Goal: Information Seeking & Learning: Learn about a topic

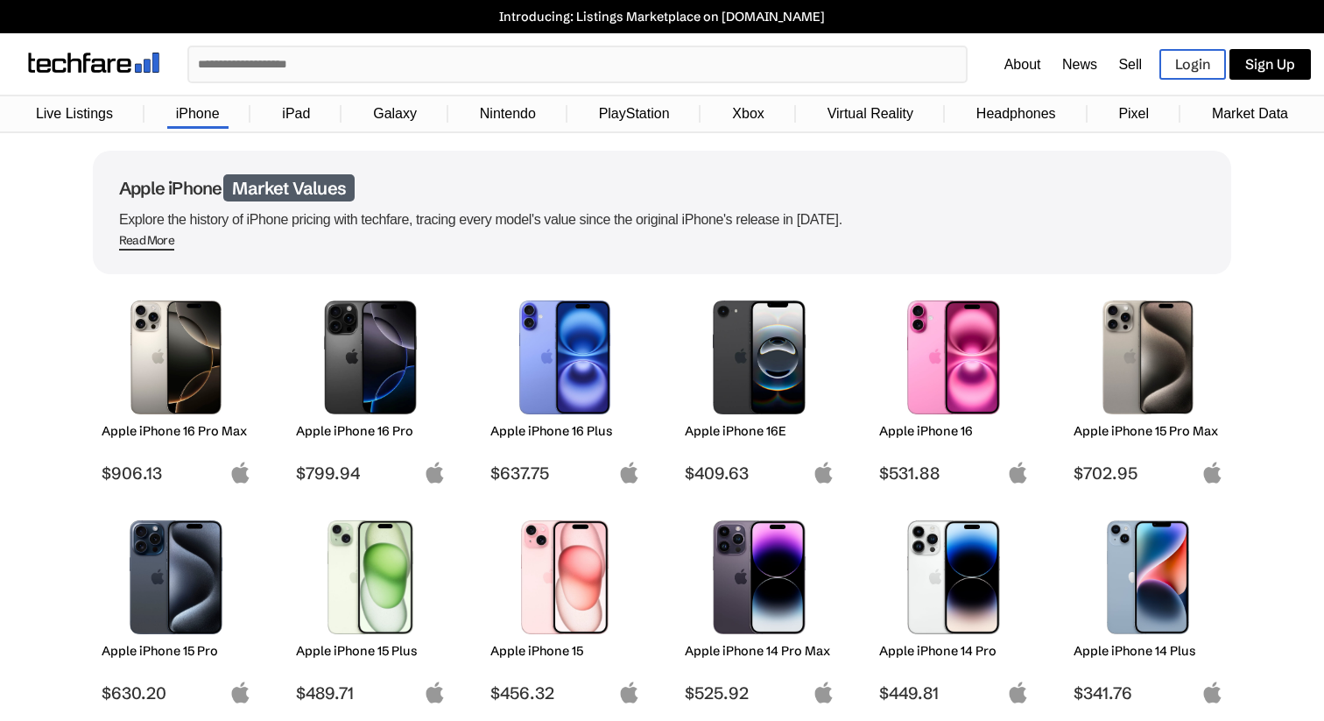
click at [1298, 105] on li "Market Data" at bounding box center [1249, 114] width 139 height 26
click at [1276, 104] on link "Market Data" at bounding box center [1250, 113] width 94 height 33
click at [1221, 110] on link "Market Data" at bounding box center [1250, 113] width 94 height 33
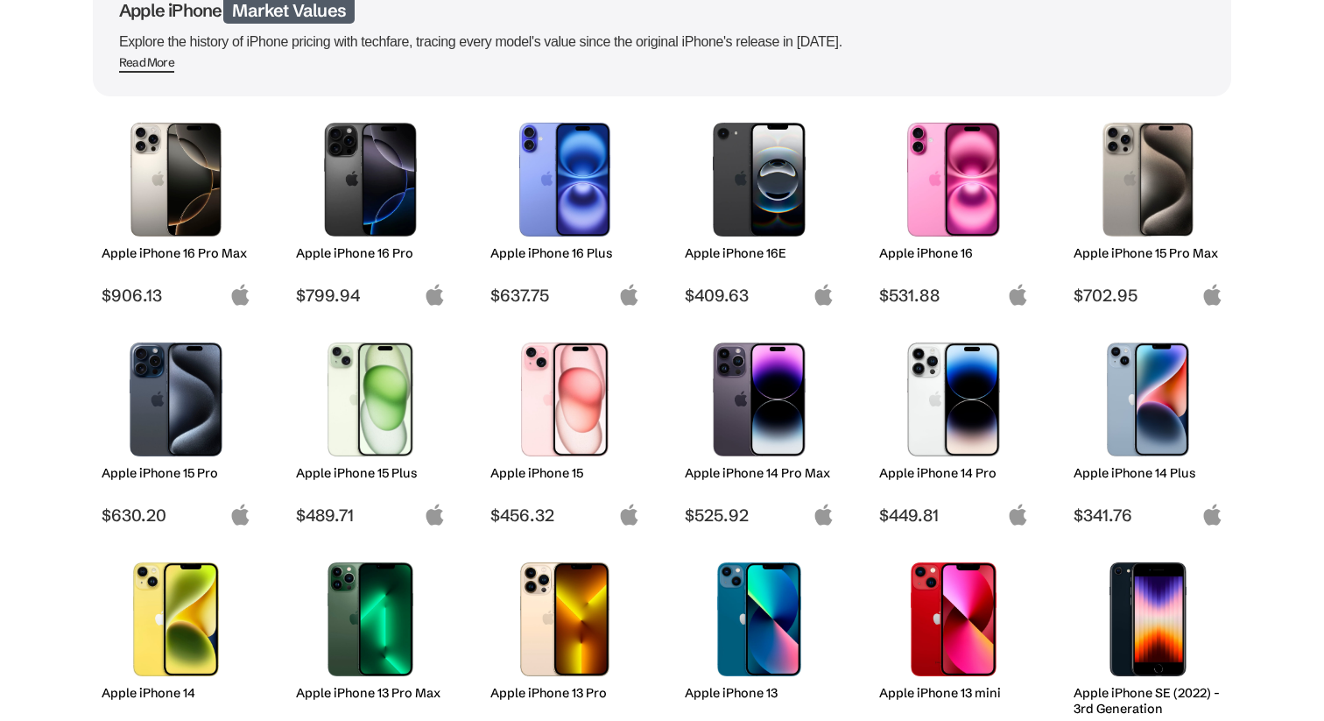
scroll to position [215, 0]
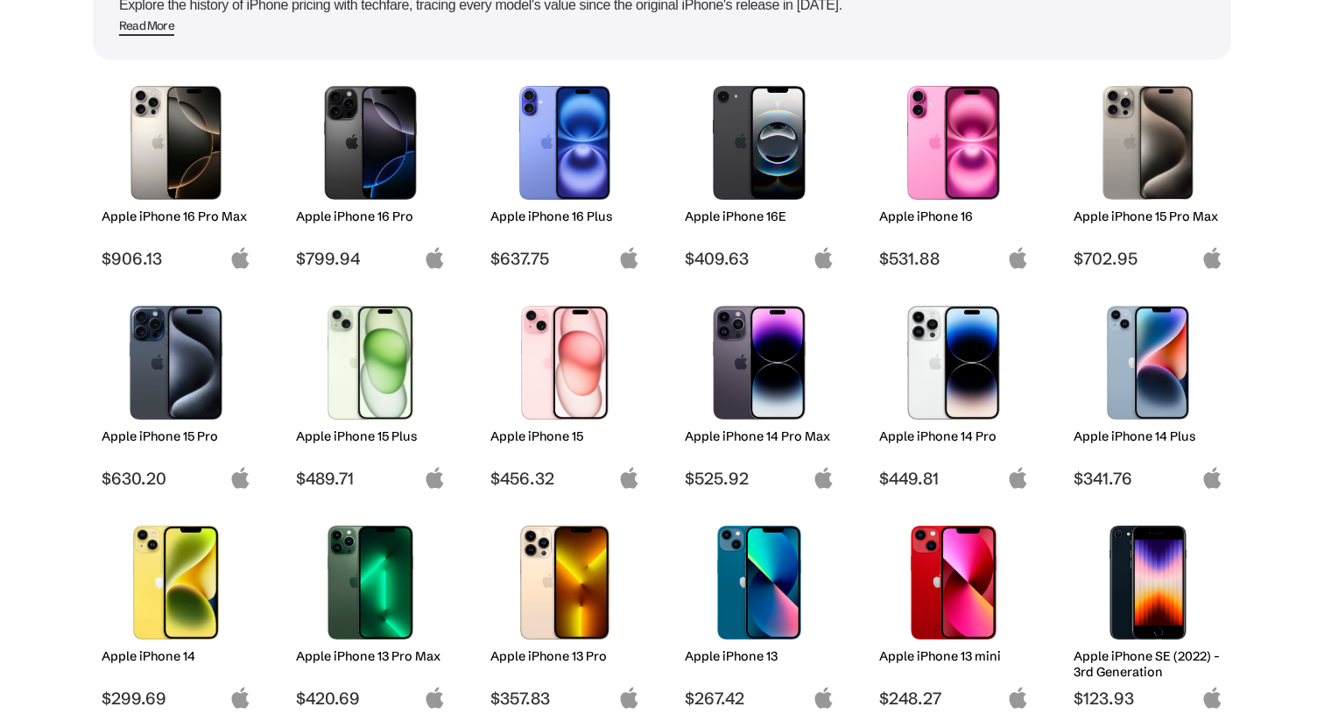
click at [385, 217] on h2 "Apple iPhone 16 Pro" at bounding box center [371, 216] width 150 height 16
click at [384, 183] on img at bounding box center [370, 143] width 123 height 114
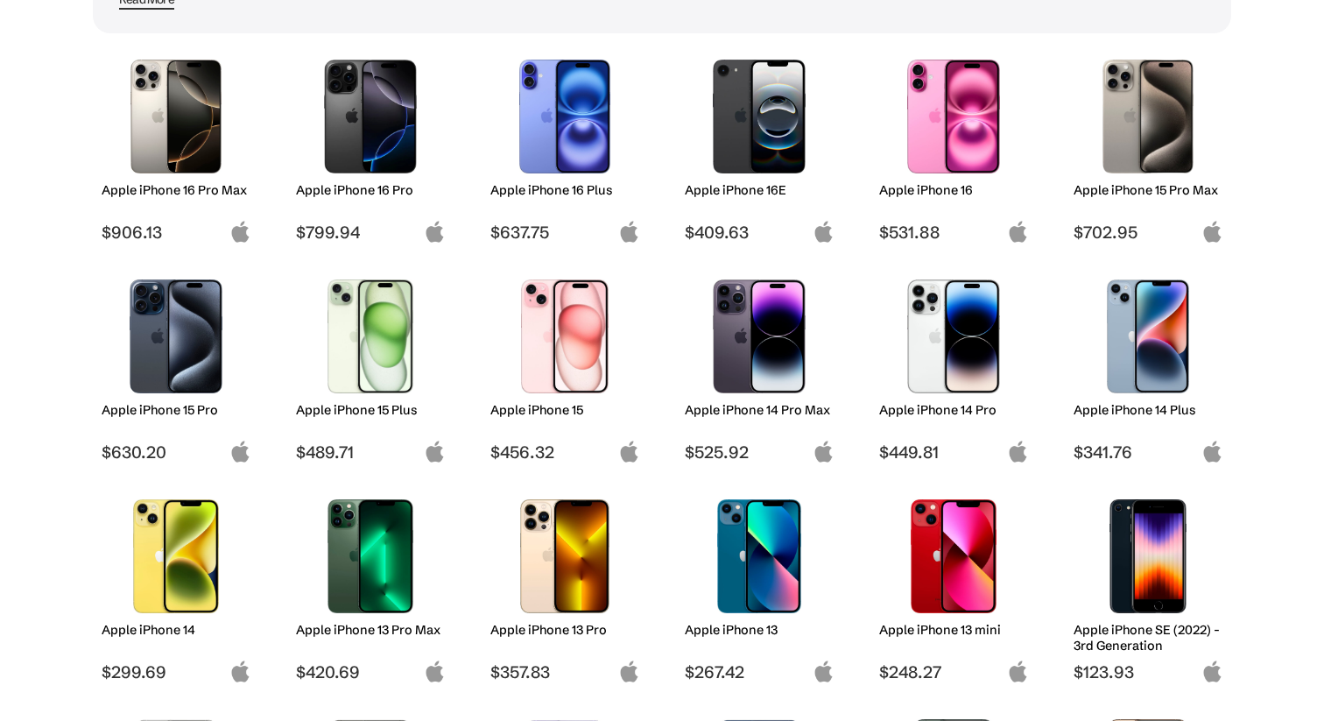
scroll to position [219, 0]
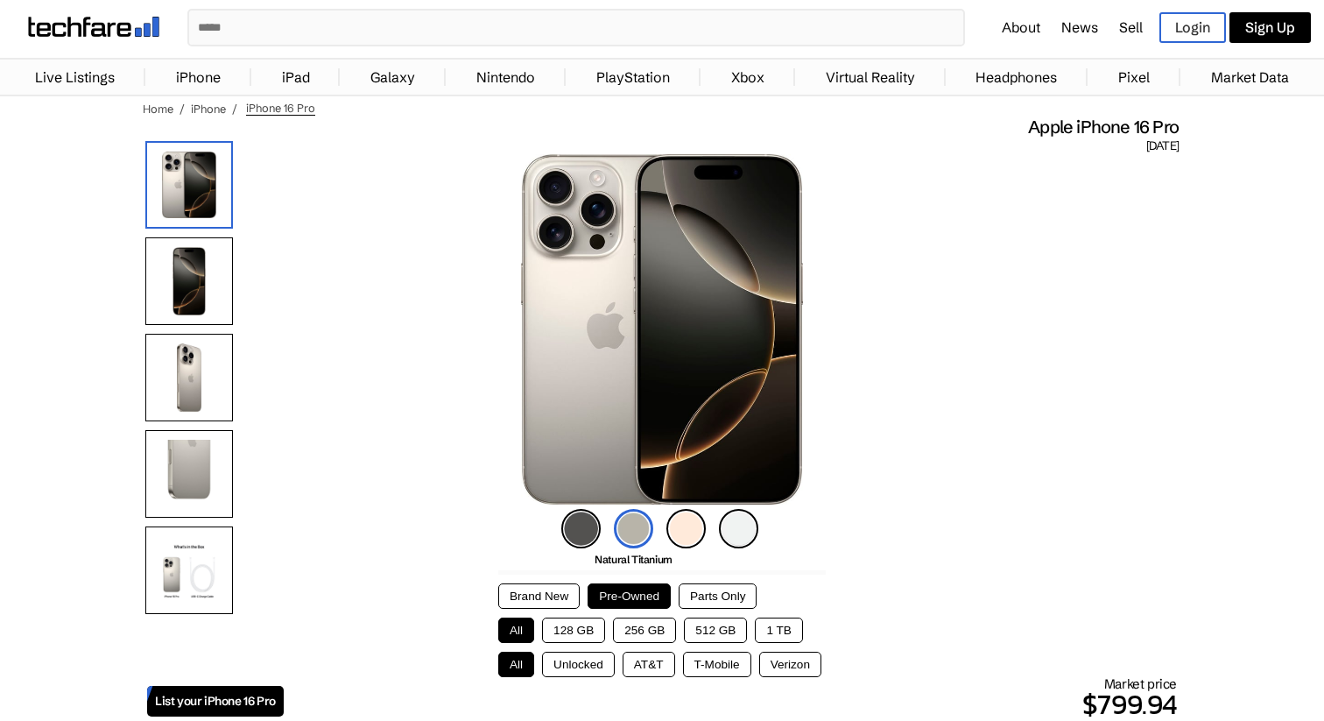
scroll to position [38, 0]
click at [549, 583] on button "Brand New" at bounding box center [538, 594] width 81 height 25
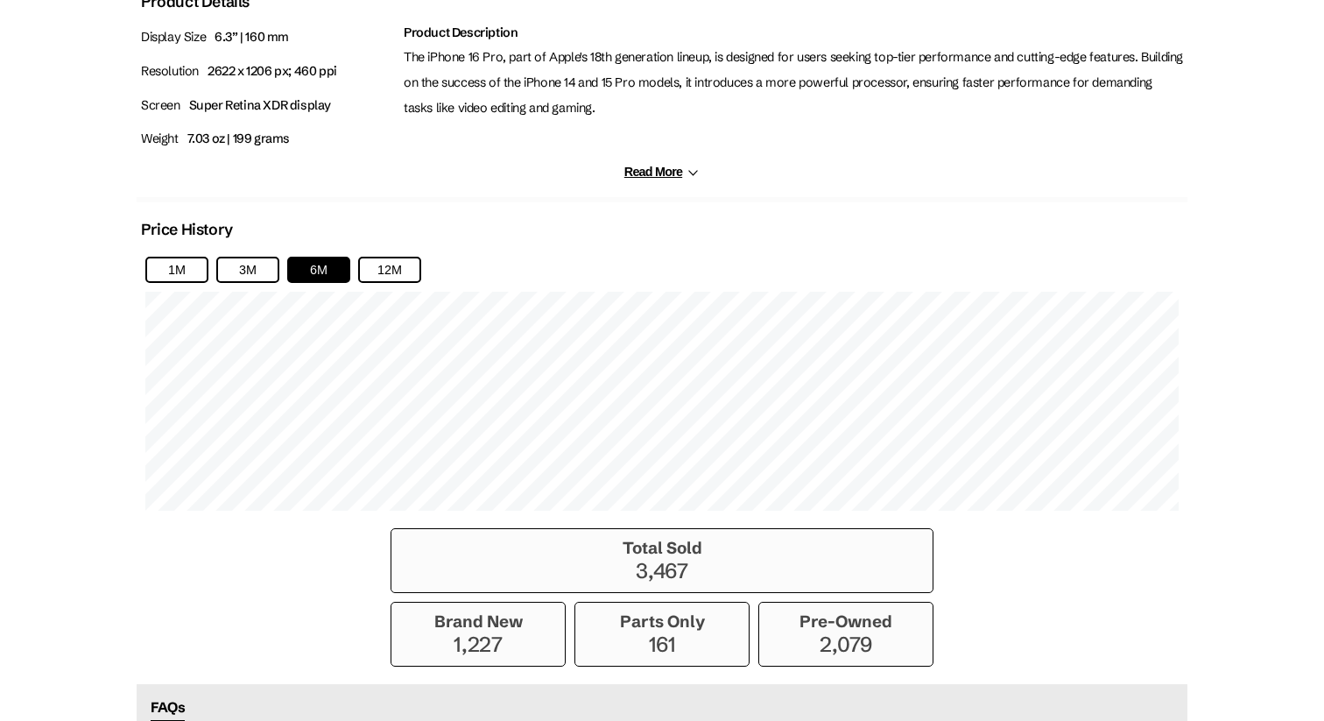
scroll to position [1048, 0]
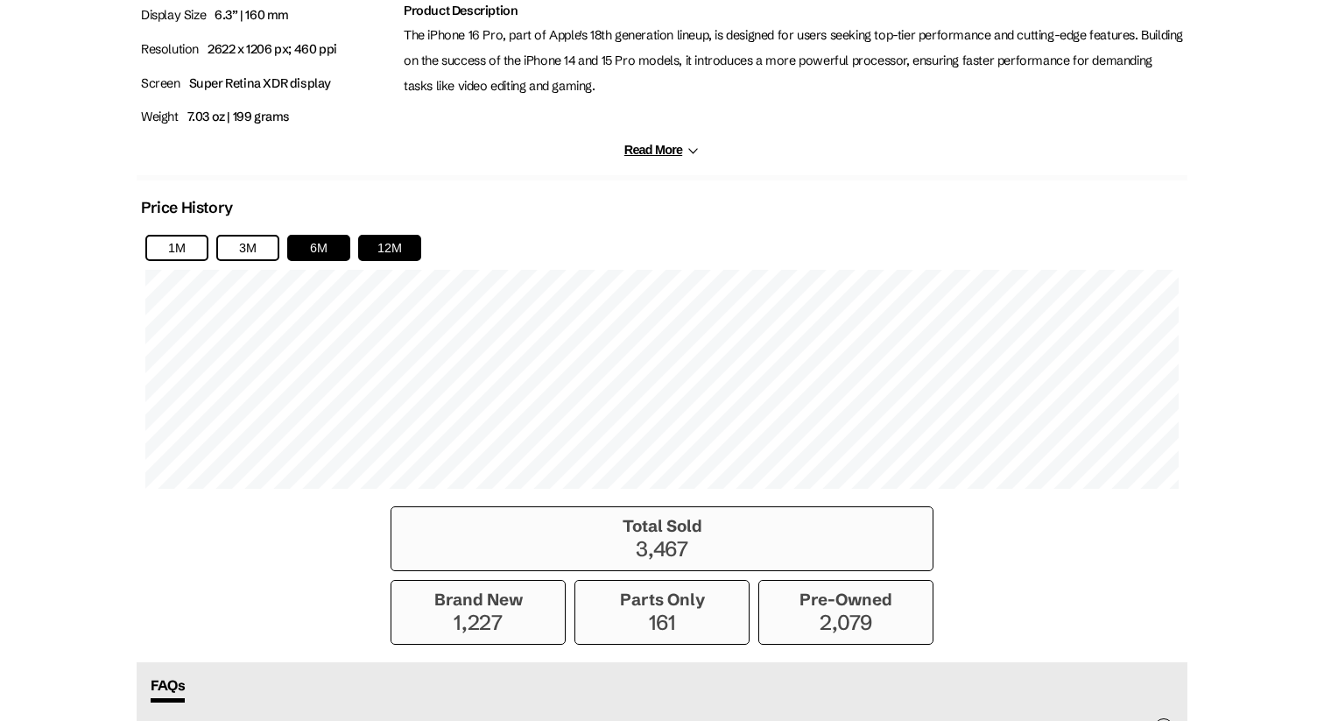
click at [402, 250] on button "12M" at bounding box center [389, 248] width 63 height 26
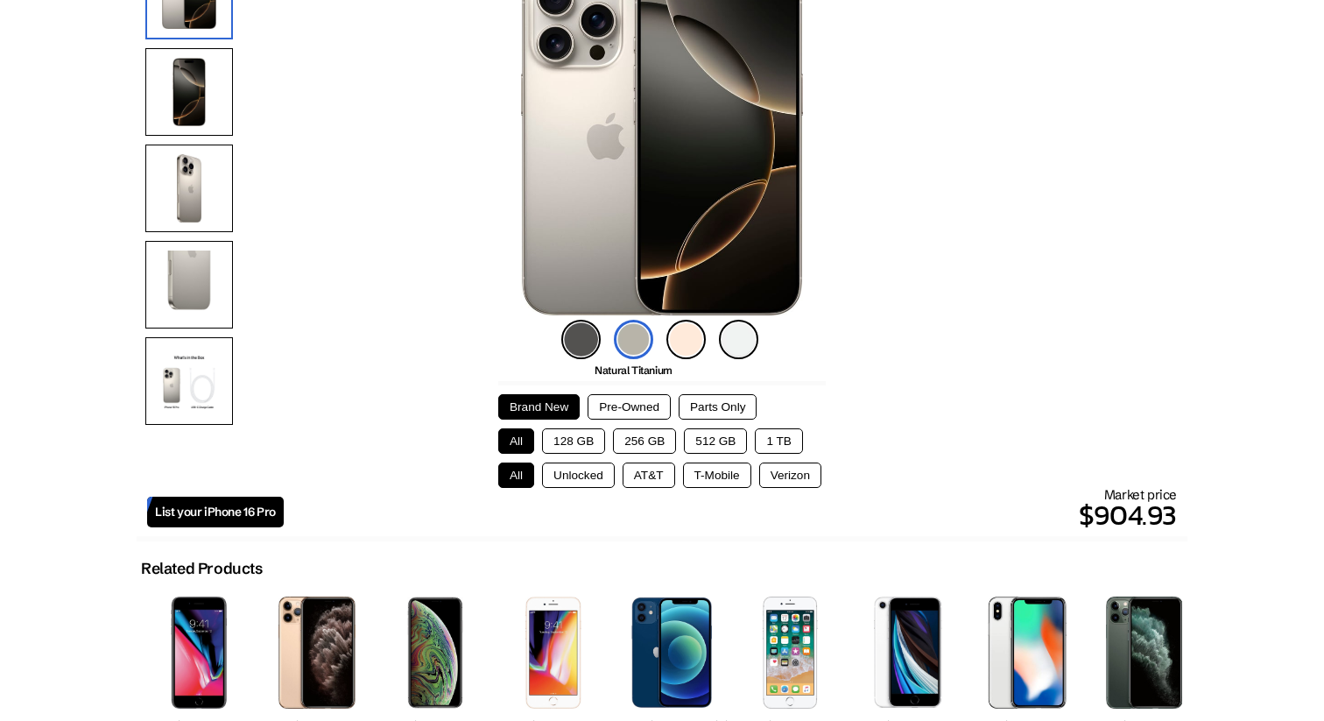
scroll to position [225, 0]
click at [569, 473] on button "Unlocked" at bounding box center [578, 475] width 73 height 25
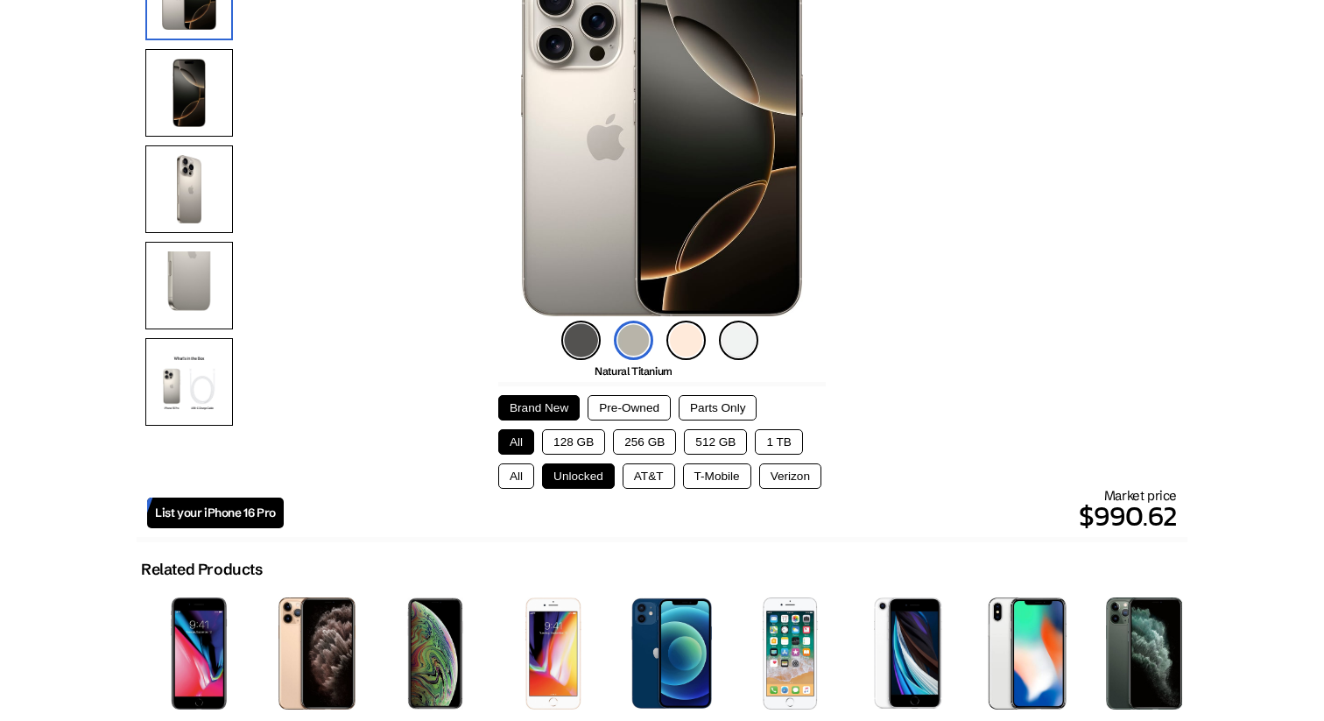
click at [570, 445] on button "128 GB" at bounding box center [573, 441] width 63 height 25
click at [639, 443] on button "256 GB" at bounding box center [644, 441] width 63 height 25
click at [584, 443] on button "128 GB" at bounding box center [573, 441] width 63 height 25
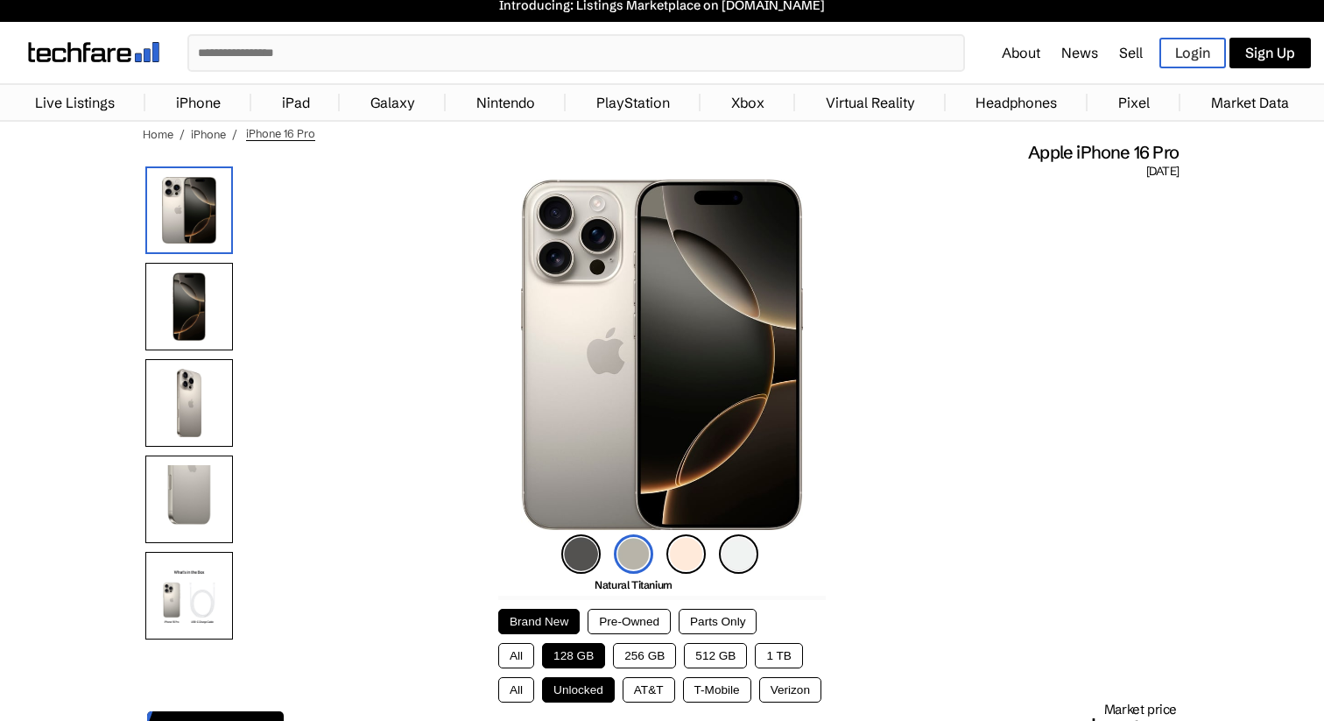
scroll to position [0, 0]
